Goal: Check status: Check status

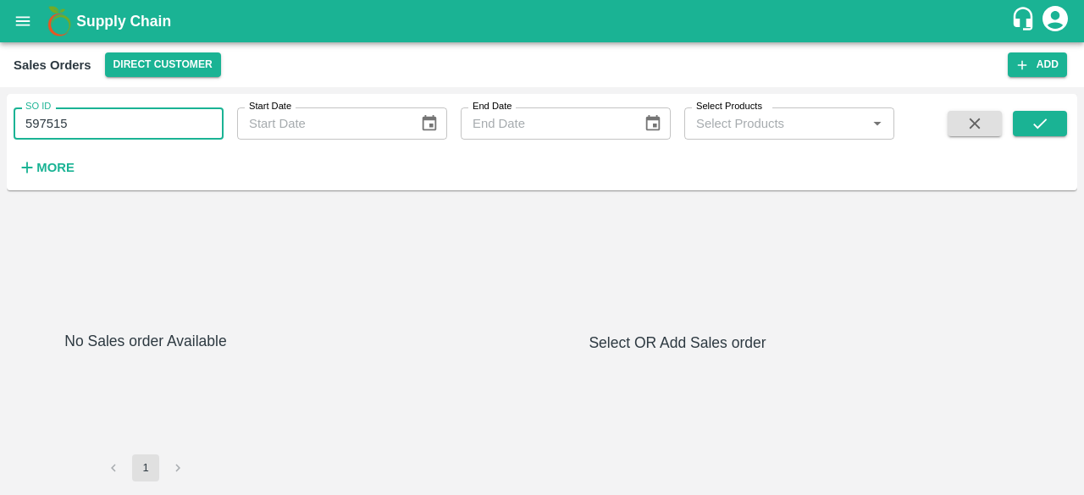
click at [200, 113] on input "597515" at bounding box center [119, 124] width 210 height 32
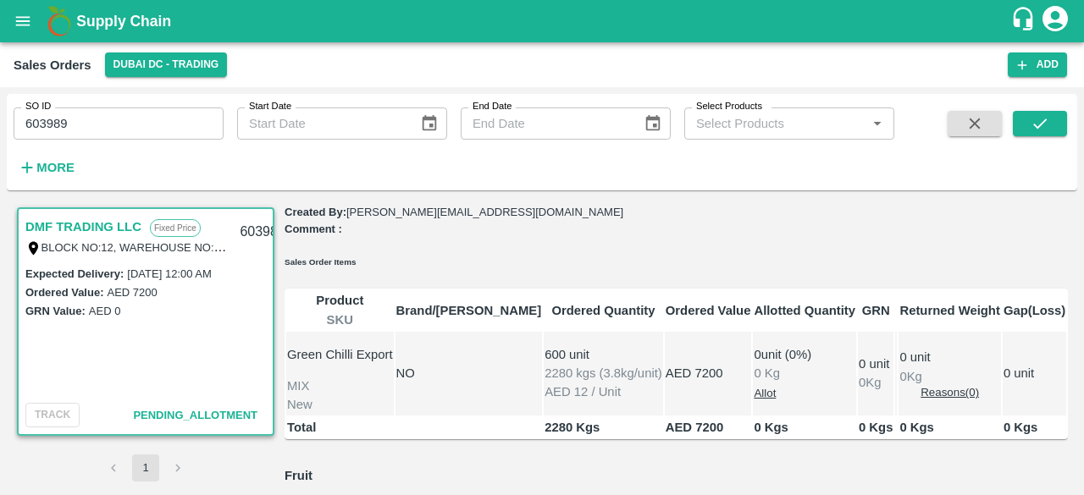
scroll to position [398, 0]
